Goal: Information Seeking & Learning: Understand process/instructions

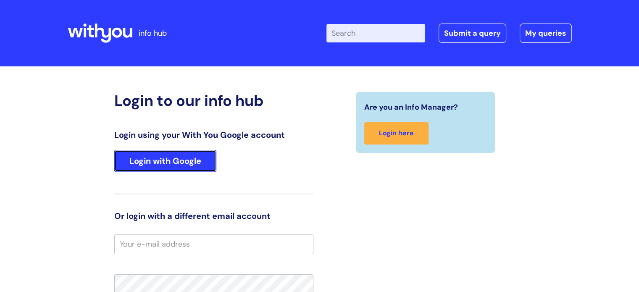
click at [176, 157] on link "Login with Google" at bounding box center [165, 161] width 102 height 22
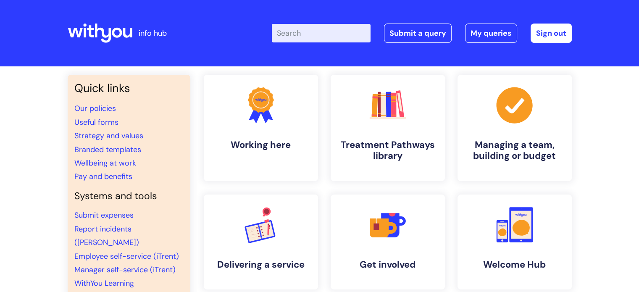
click at [336, 30] on input "Enter your search term here..." at bounding box center [321, 33] width 99 height 18
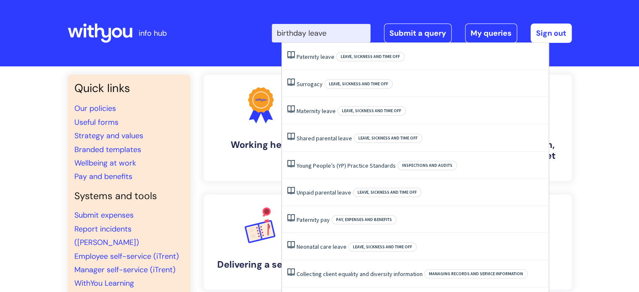
type input "birthday leave"
click button "Search" at bounding box center [0, 0] width 0 height 0
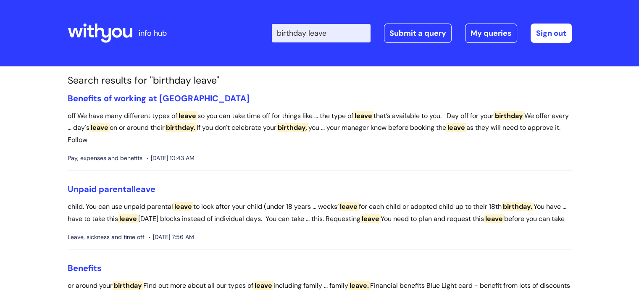
click at [169, 104] on li "Benefits of working at WithYou off We have many different types of leave so you…" at bounding box center [320, 132] width 504 height 78
click at [156, 97] on link "Benefits of working at [GEOGRAPHIC_DATA]" at bounding box center [159, 98] width 182 height 11
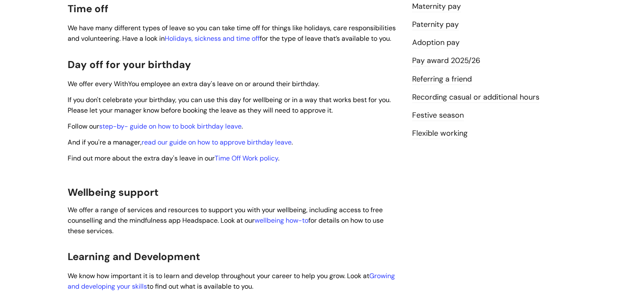
scroll to position [250, 0]
click at [178, 122] on link "step-by- guide on how to book birthday leave" at bounding box center [170, 126] width 142 height 9
